Goal: Transaction & Acquisition: Book appointment/travel/reservation

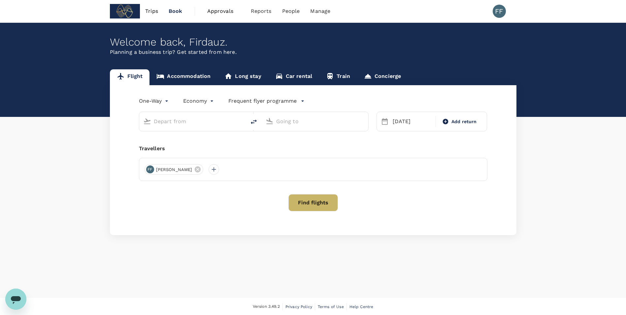
type input "[PERSON_NAME] (SUB)"
type input "Soekarno-Hatta Intl (CGK)"
type input "Juanda Intl (SUB)"
type input "Soekarno-Hatta Intl (CGK)"
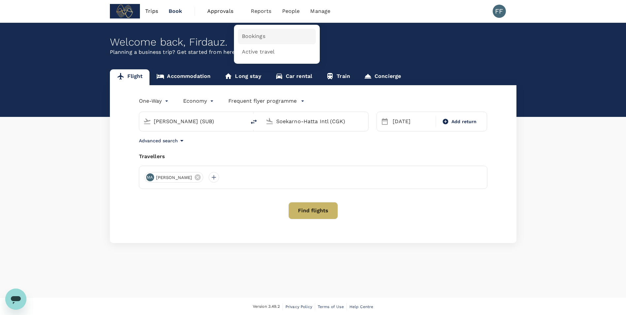
click at [249, 41] on link "Bookings" at bounding box center [277, 36] width 78 height 15
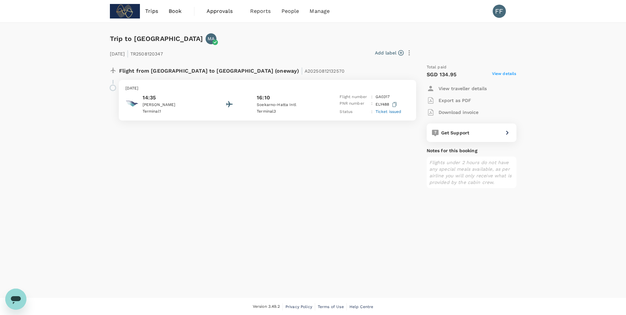
click at [508, 72] on span "View details" at bounding box center [504, 75] width 24 height 8
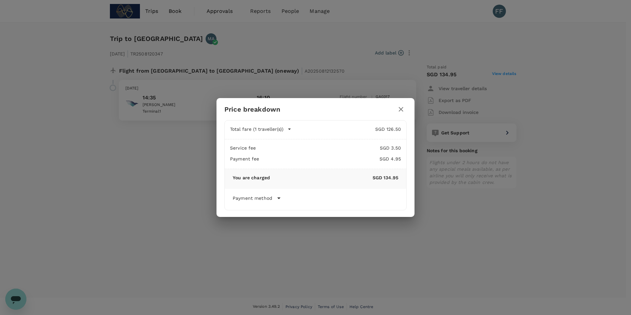
click at [403, 110] on icon "button" at bounding box center [401, 109] width 8 height 8
